Goal: Task Accomplishment & Management: Use online tool/utility

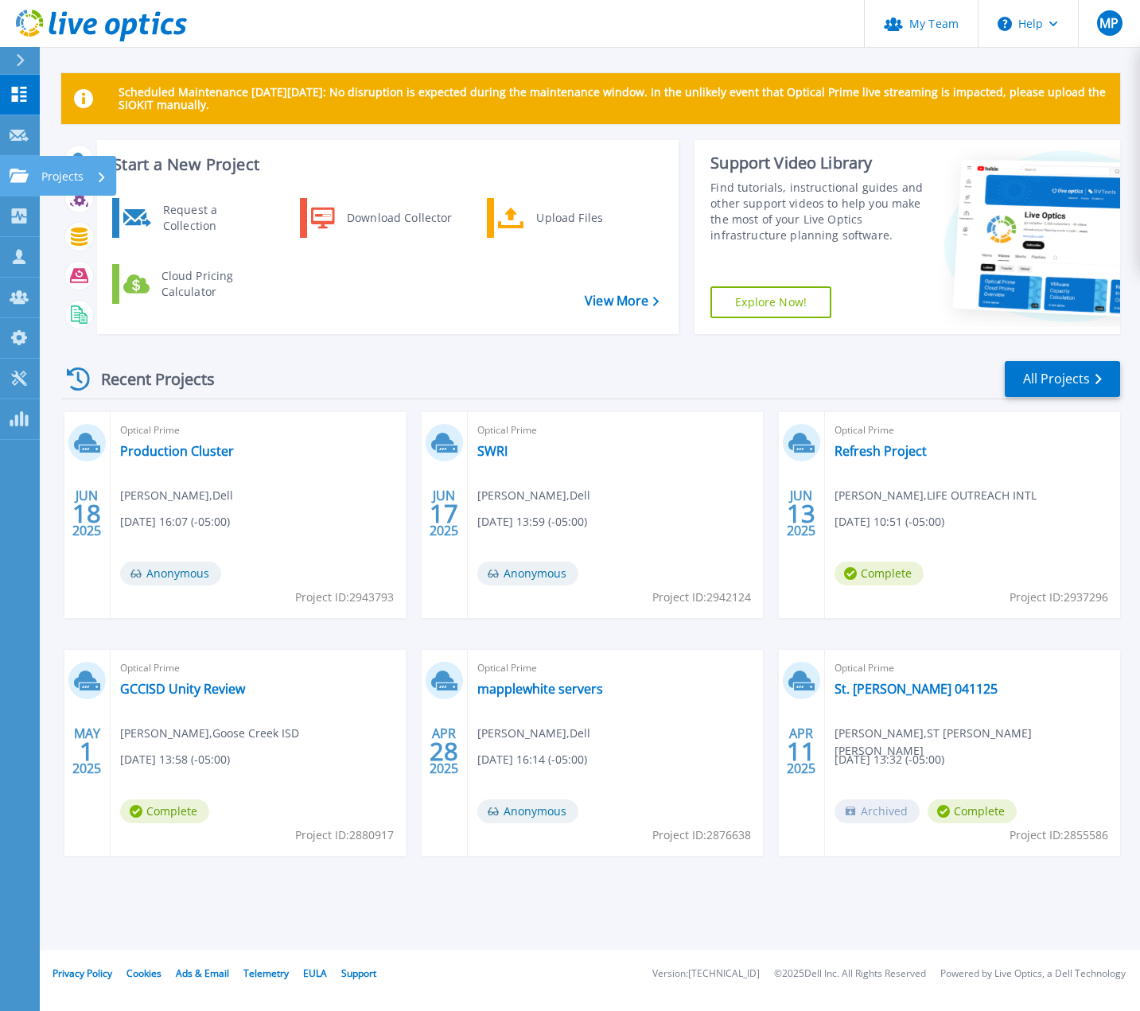
click at [19, 181] on icon at bounding box center [19, 176] width 19 height 14
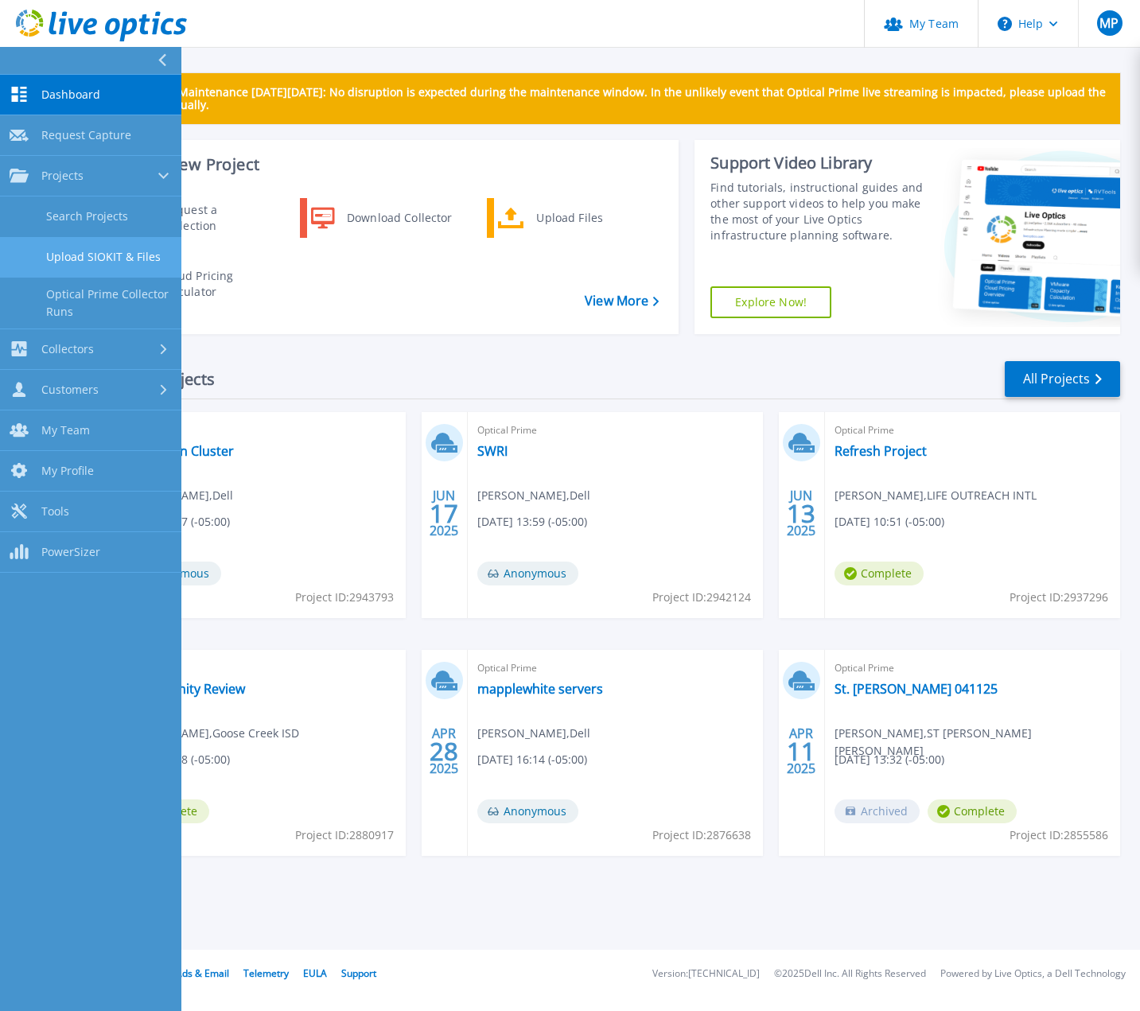
click at [68, 244] on link "Upload SIOKIT & Files" at bounding box center [90, 257] width 181 height 41
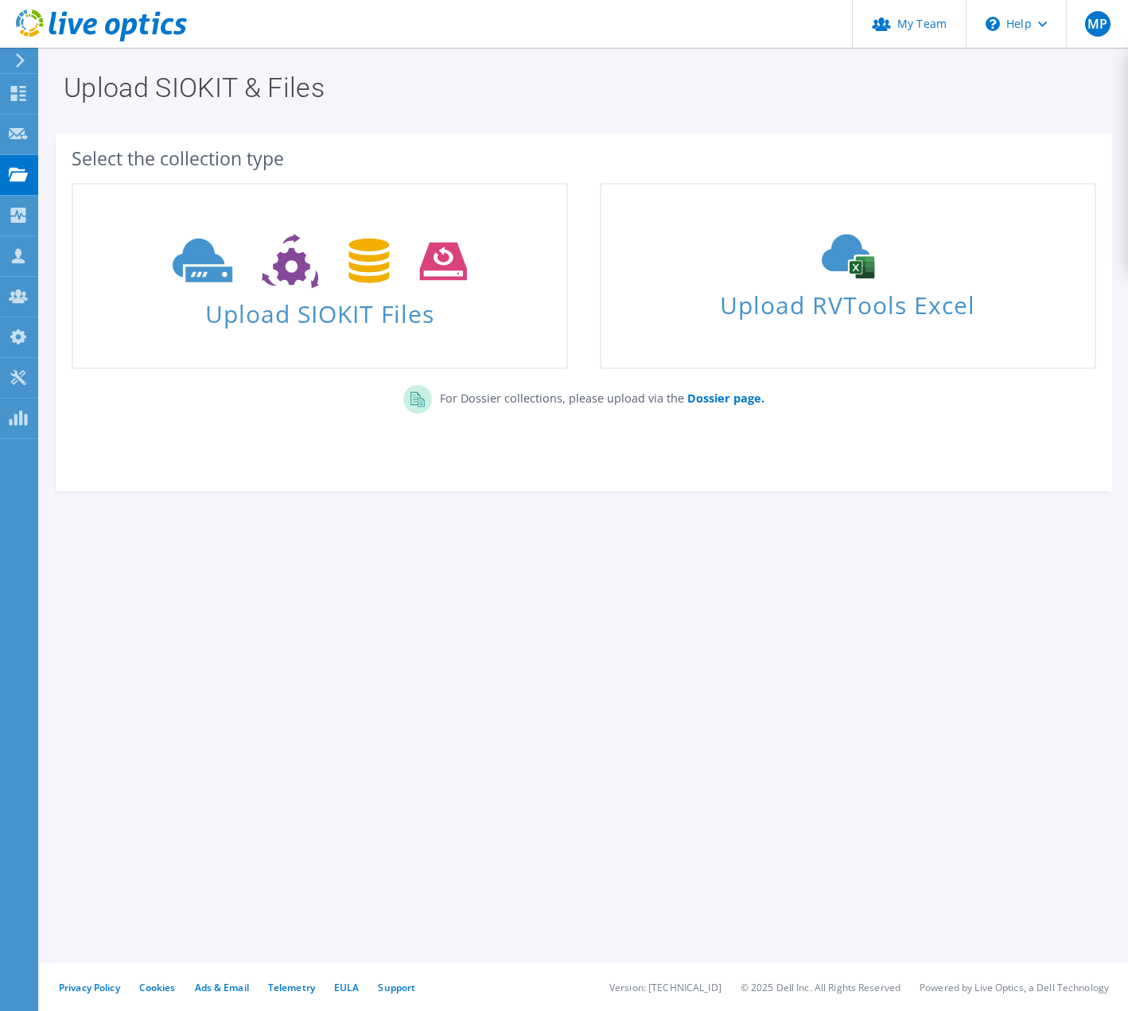
click at [618, 116] on div "Upload SIOKIT & Files" at bounding box center [584, 83] width 1073 height 70
click at [48, 173] on div "Projects" at bounding box center [75, 175] width 76 height 40
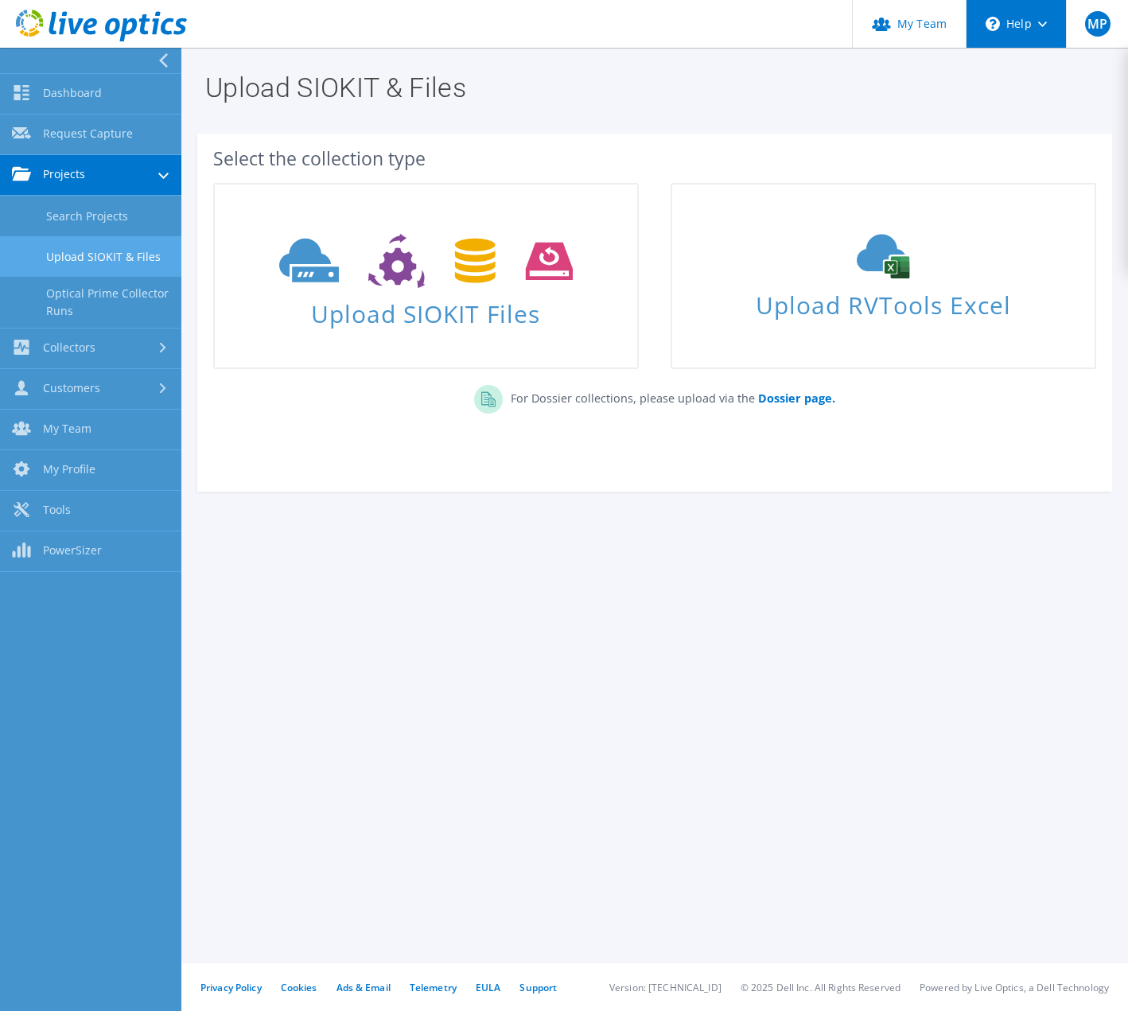
click at [1042, 19] on div "\n Help" at bounding box center [1016, 24] width 100 height 48
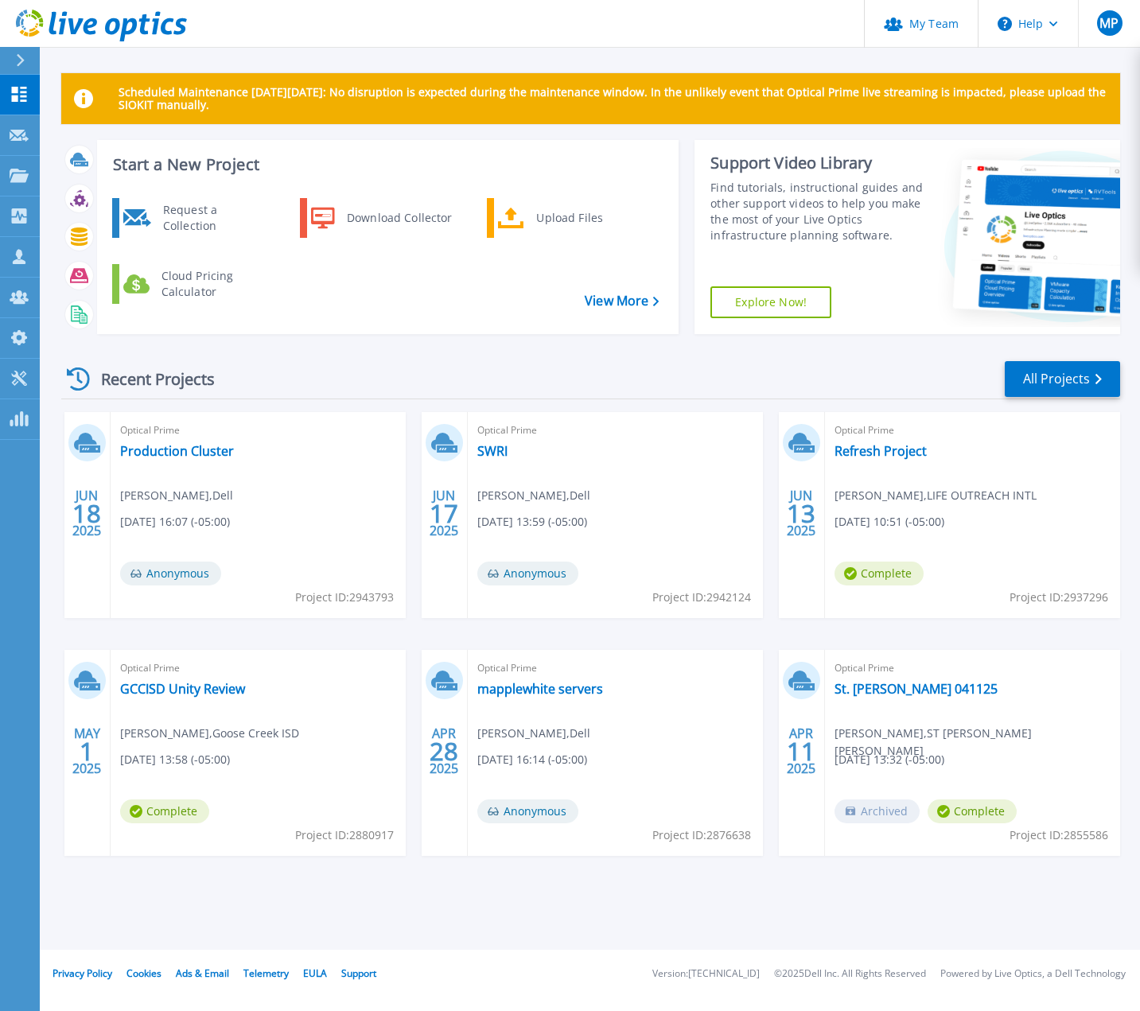
click at [746, 352] on div "Recent Projects All Projects [DATE] Optical Prime Production Cluster [PERSON_NA…" at bounding box center [590, 624] width 1059 height 554
